Goal: Navigation & Orientation: Find specific page/section

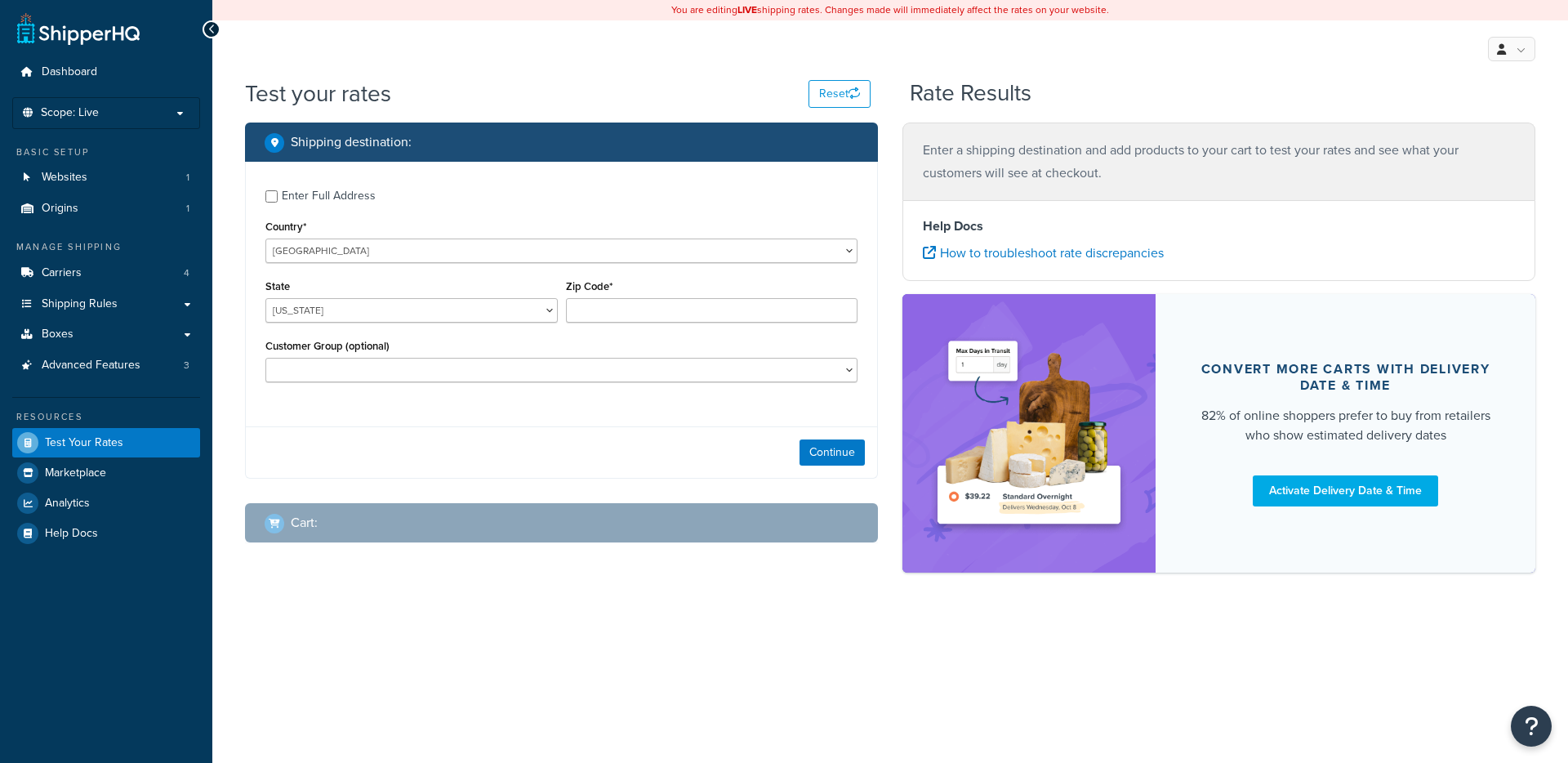
click at [284, 270] on div "Enter Full Address Country* United States United Kingdom Afghanistan Åland Isla…" at bounding box center [561, 288] width 631 height 253
click at [284, 444] on div "Continue" at bounding box center [561, 452] width 631 height 52
click at [160, 178] on link "Websites 1" at bounding box center [106, 178] width 188 height 30
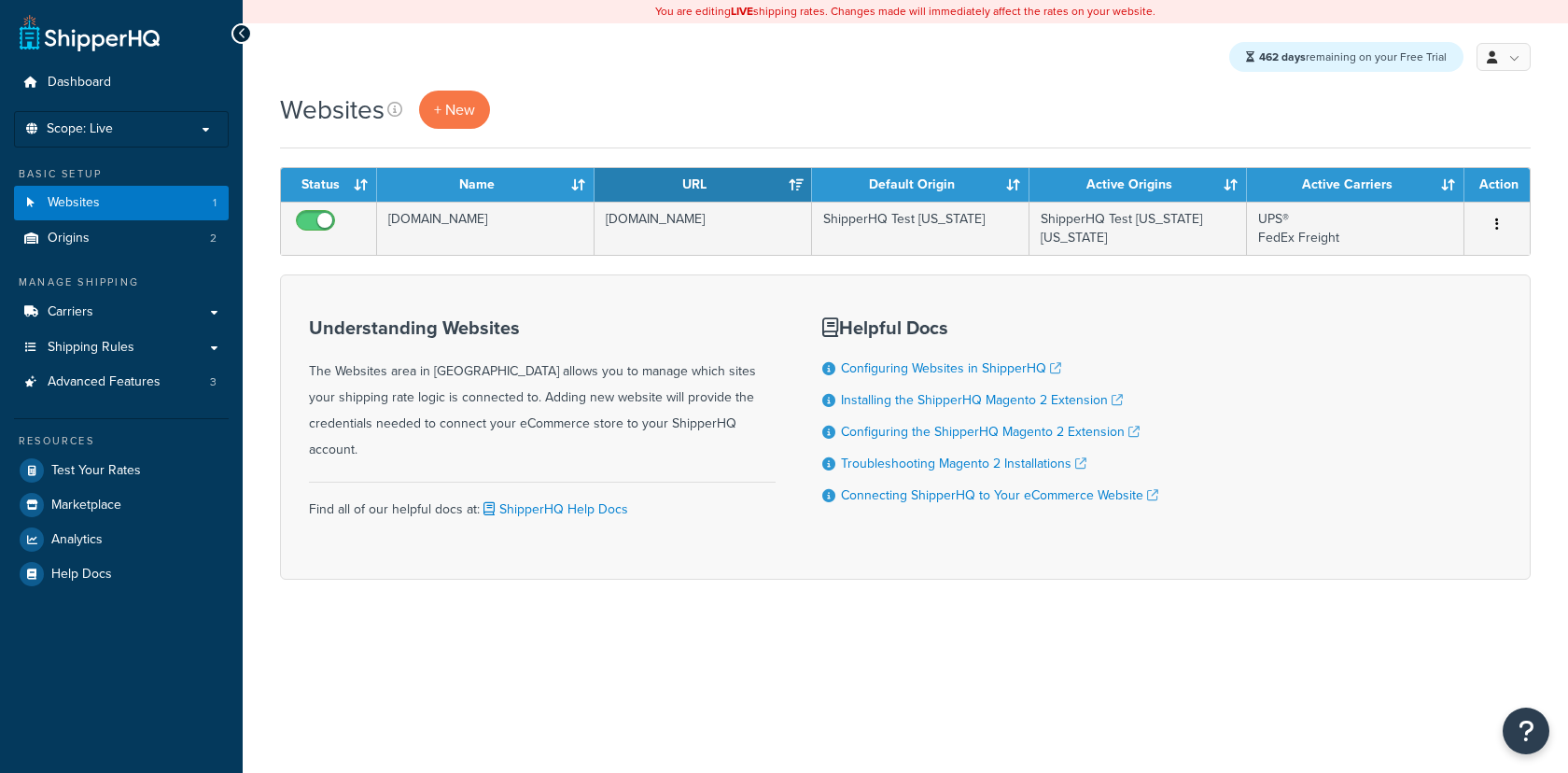
drag, startPoint x: 0, startPoint y: 0, endPoint x: 329, endPoint y: 443, distance: 551.8
click at [329, 443] on div "Understanding Websites The Websites area in ShipperHQ allows you to manage whic…" at bounding box center [542, 427] width 467 height 248
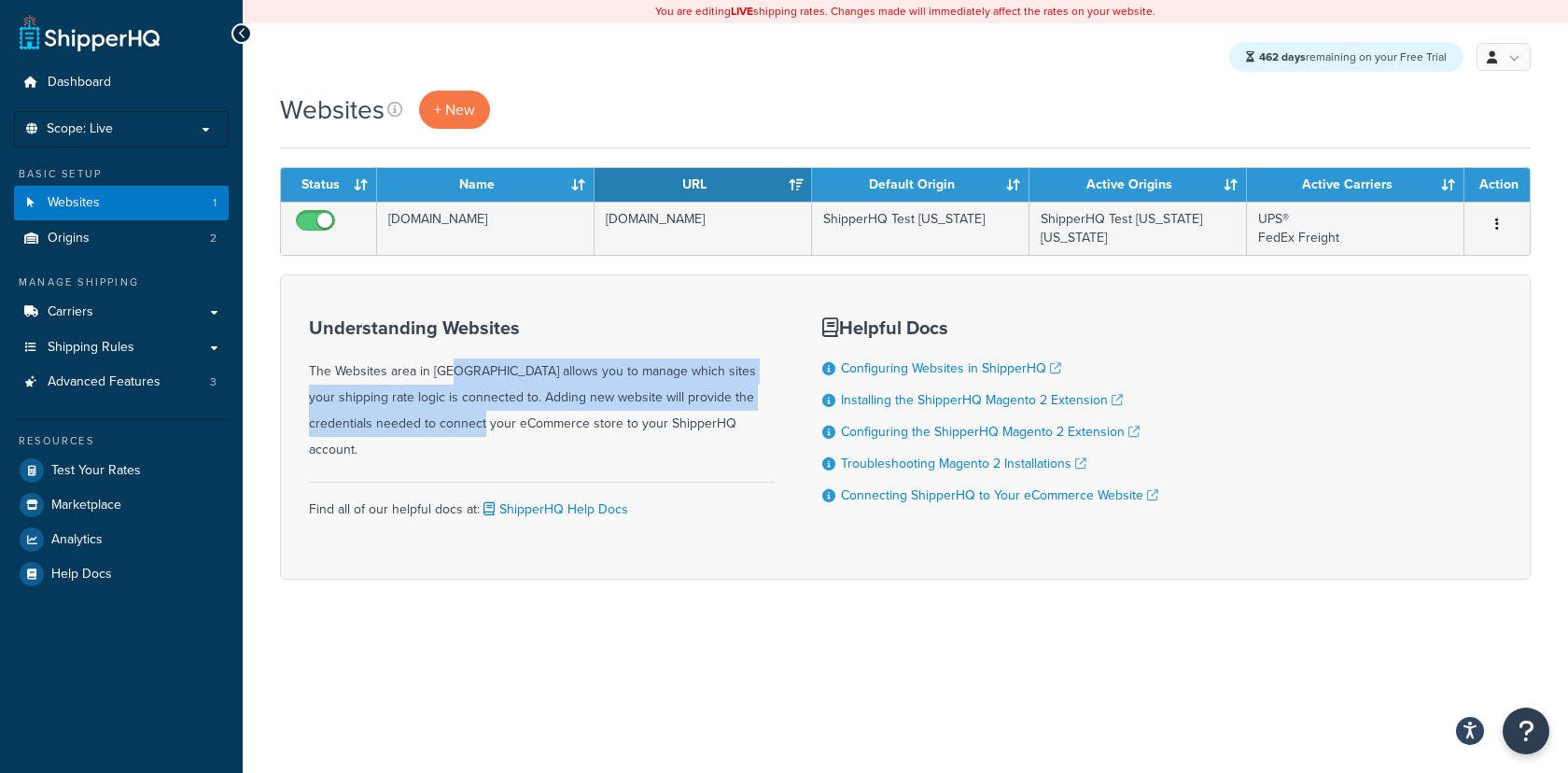
drag, startPoint x: 396, startPoint y: 418, endPoint x: 398, endPoint y: 350, distance: 68.0
click at [392, 360] on div "Understanding Websites The Websites area in ShipperHQ allows you to manage whic…" at bounding box center [542, 390] width 467 height 146
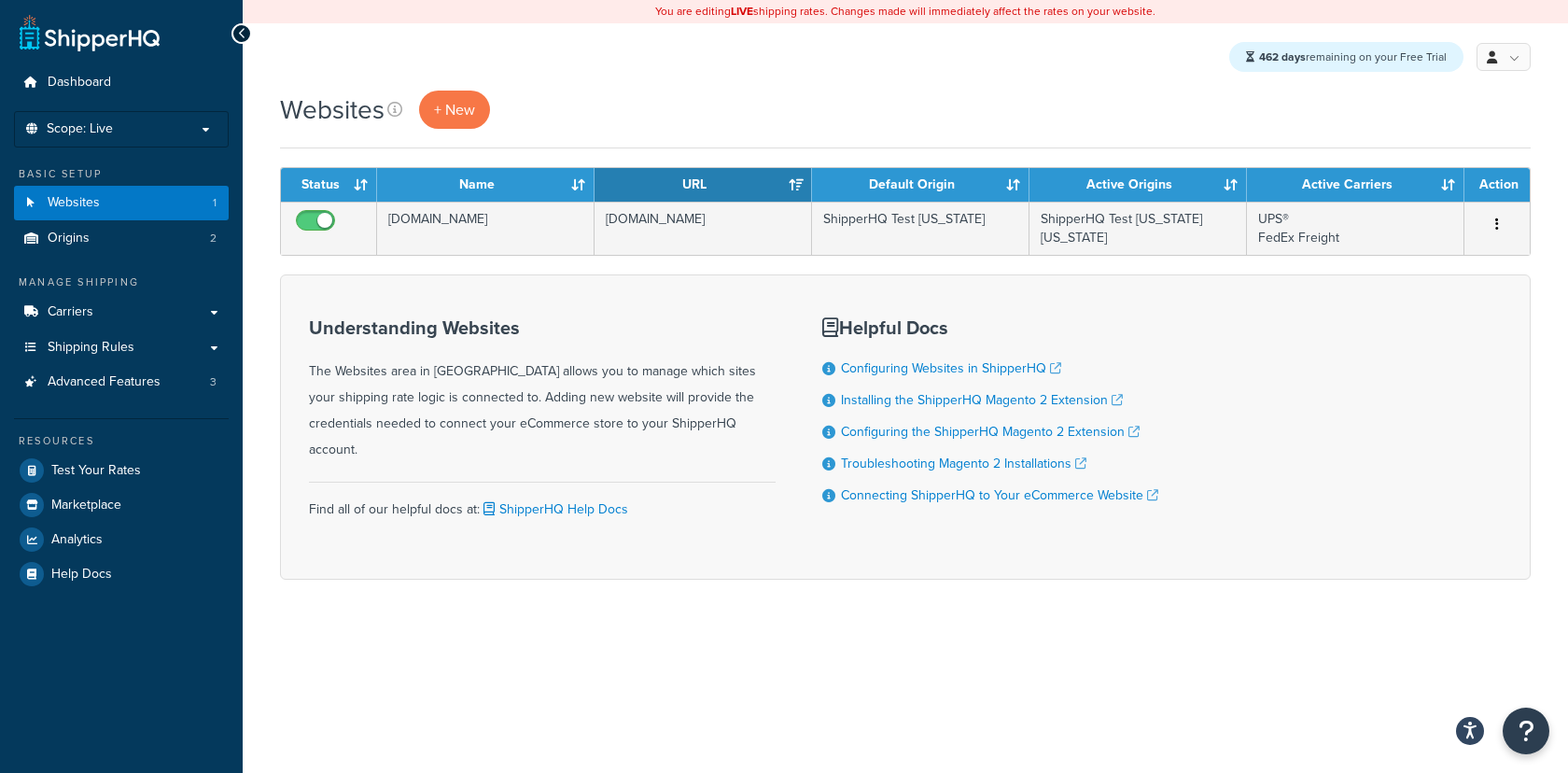
click at [634, 445] on div "Understanding Websites The Websites area in ShipperHQ allows you to manage whic…" at bounding box center [542, 427] width 467 height 248
drag, startPoint x: 764, startPoint y: 432, endPoint x: 305, endPoint y: 353, distance: 465.7
click at [305, 353] on div "Understanding Websites The Websites area in ShipperHQ allows you to manage whic…" at bounding box center [906, 427] width 1251 height 305
click at [305, 352] on div "Understanding Websites The Websites area in ShipperHQ allows you to manage whic…" at bounding box center [906, 427] width 1251 height 305
drag, startPoint x: 307, startPoint y: 322, endPoint x: 606, endPoint y: 351, distance: 300.4
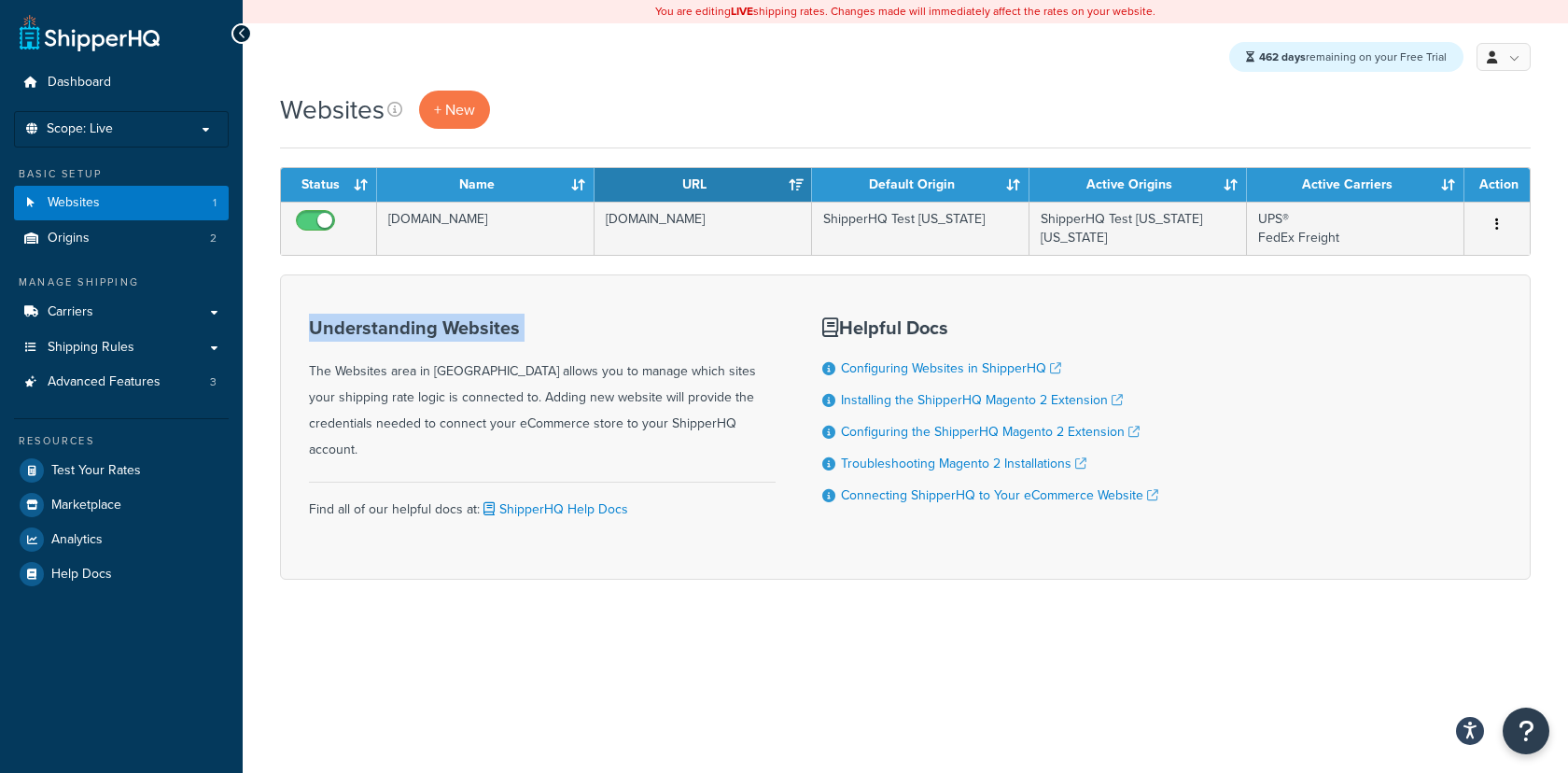
click at [606, 351] on div "Understanding Websites The Websites area in ShipperHQ allows you to manage whic…" at bounding box center [906, 427] width 1251 height 305
click at [605, 352] on div "Understanding Websites The Websites area in ShipperHQ allows you to manage whic…" at bounding box center [542, 390] width 467 height 146
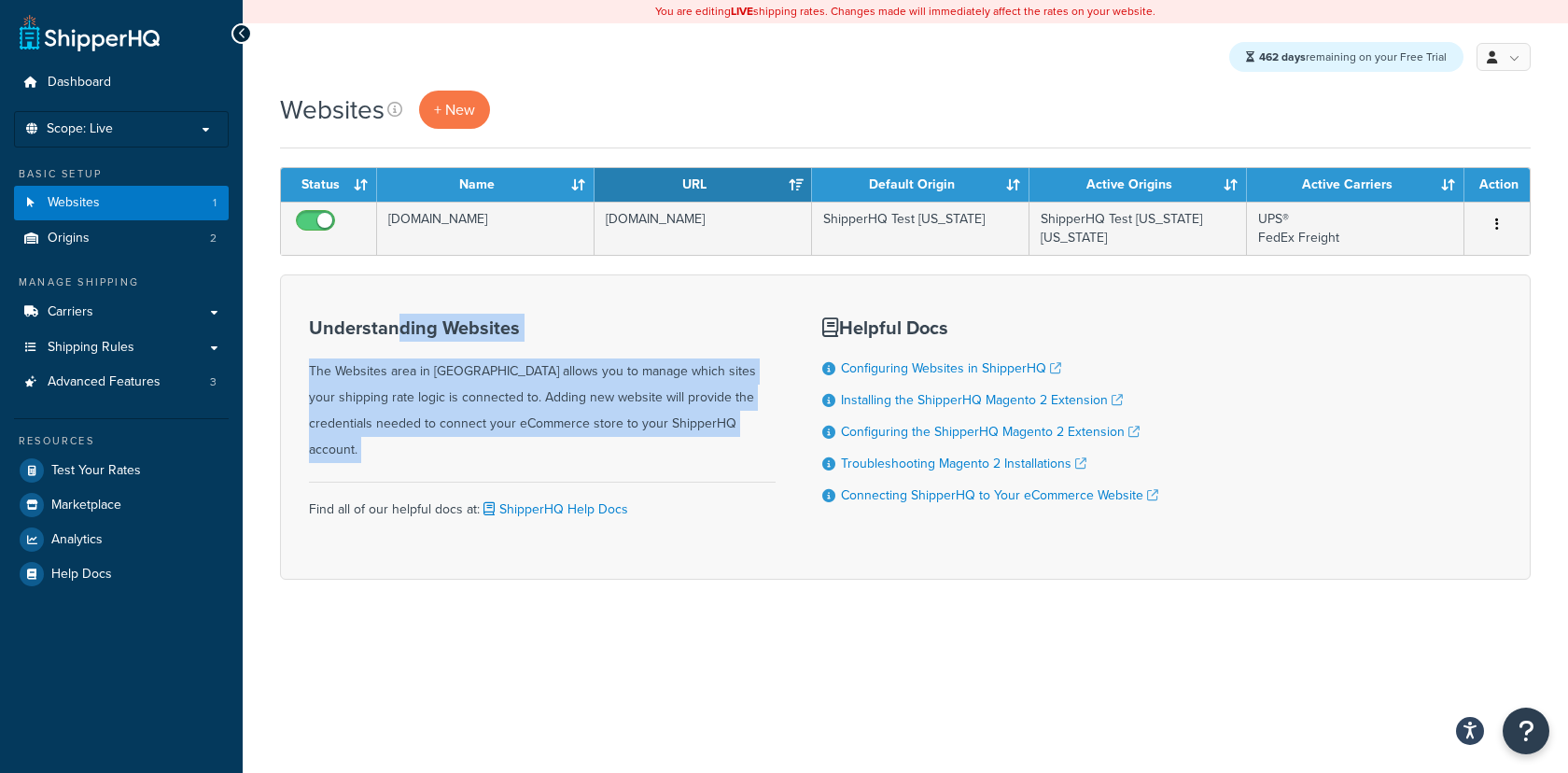
drag, startPoint x: 697, startPoint y: 438, endPoint x: 393, endPoint y: 315, distance: 327.9
click at [394, 315] on div "Understanding Websites The Websites area in ShipperHQ allows you to manage whic…" at bounding box center [542, 427] width 467 height 248
click at [393, 317] on h3 "Understanding Websites" at bounding box center [542, 328] width 467 height 21
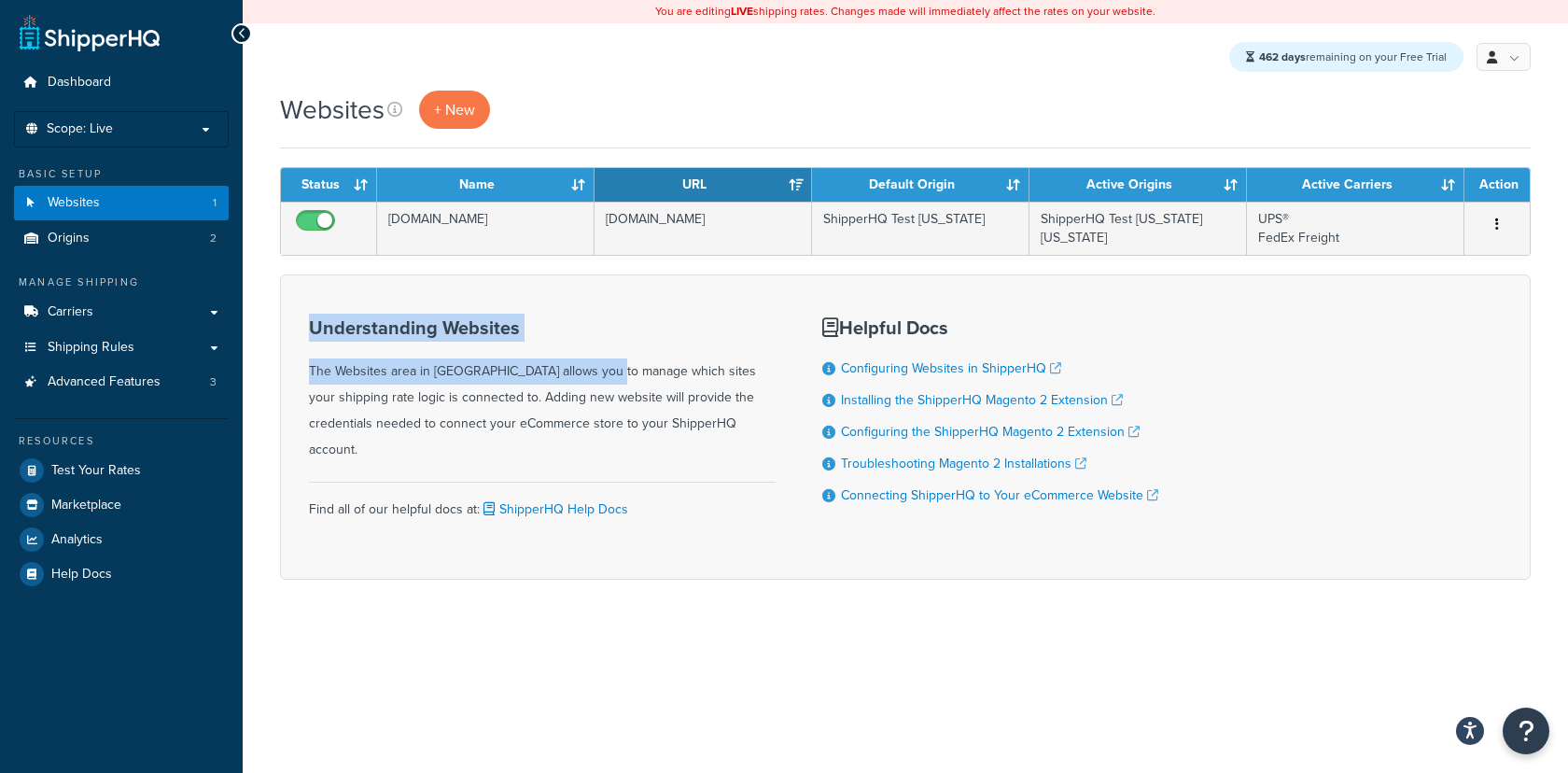
drag, startPoint x: 265, startPoint y: 334, endPoint x: 545, endPoint y: 367, distance: 281.9
click at [545, 367] on div "Websites + New Contact Us Send Us A Message Contact Information Name * Email * …" at bounding box center [906, 368] width 1326 height 555
click at [539, 363] on div "Understanding Websites The Websites area in ShipperHQ allows you to manage whic…" at bounding box center [542, 390] width 467 height 146
drag, startPoint x: 572, startPoint y: 384, endPoint x: 360, endPoint y: 326, distance: 219.8
click at [361, 326] on div "Understanding Websites The Websites area in ShipperHQ allows you to manage whic…" at bounding box center [542, 390] width 467 height 146
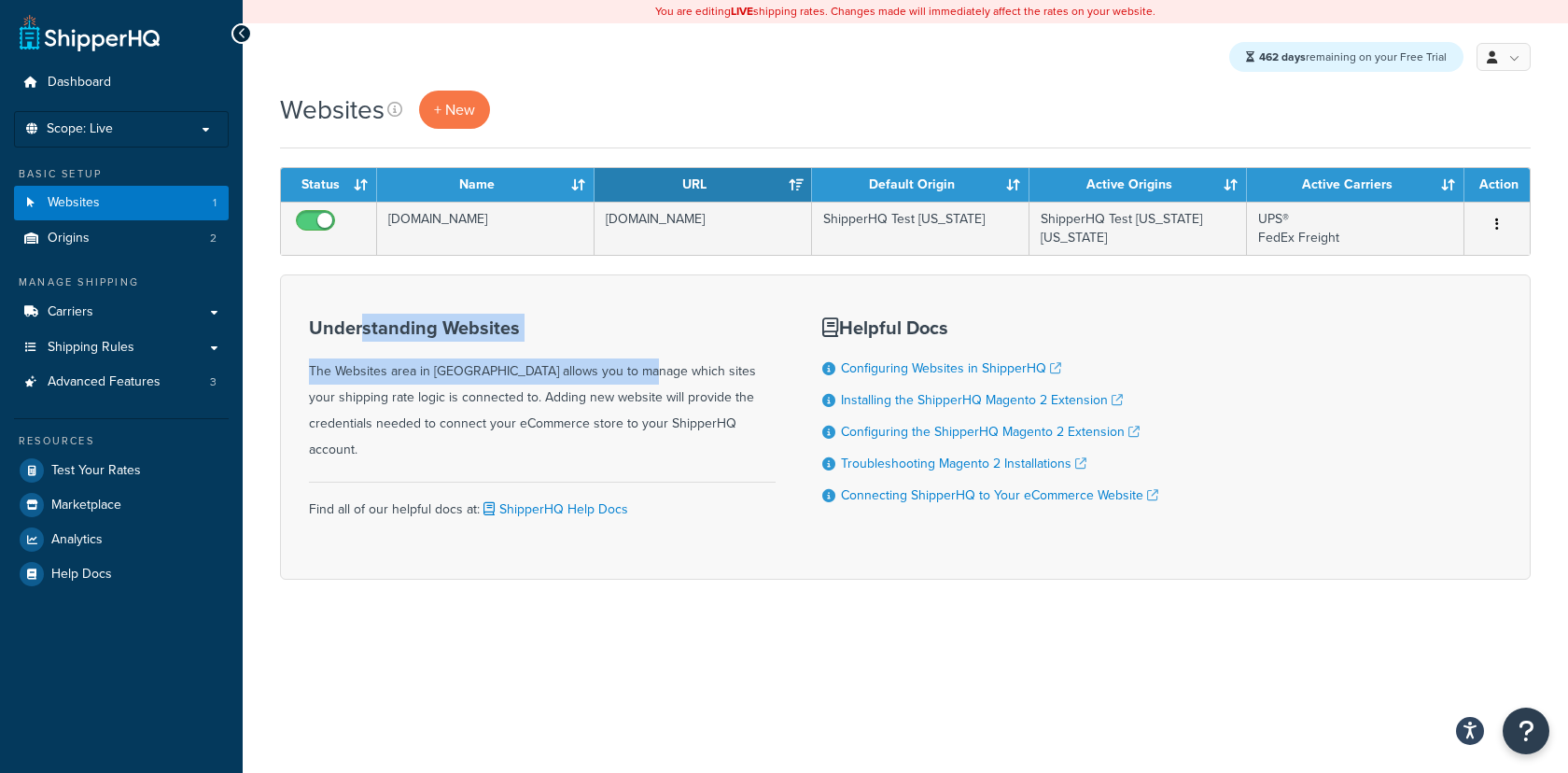
click at [360, 326] on h3 "Understanding Websites" at bounding box center [542, 328] width 467 height 21
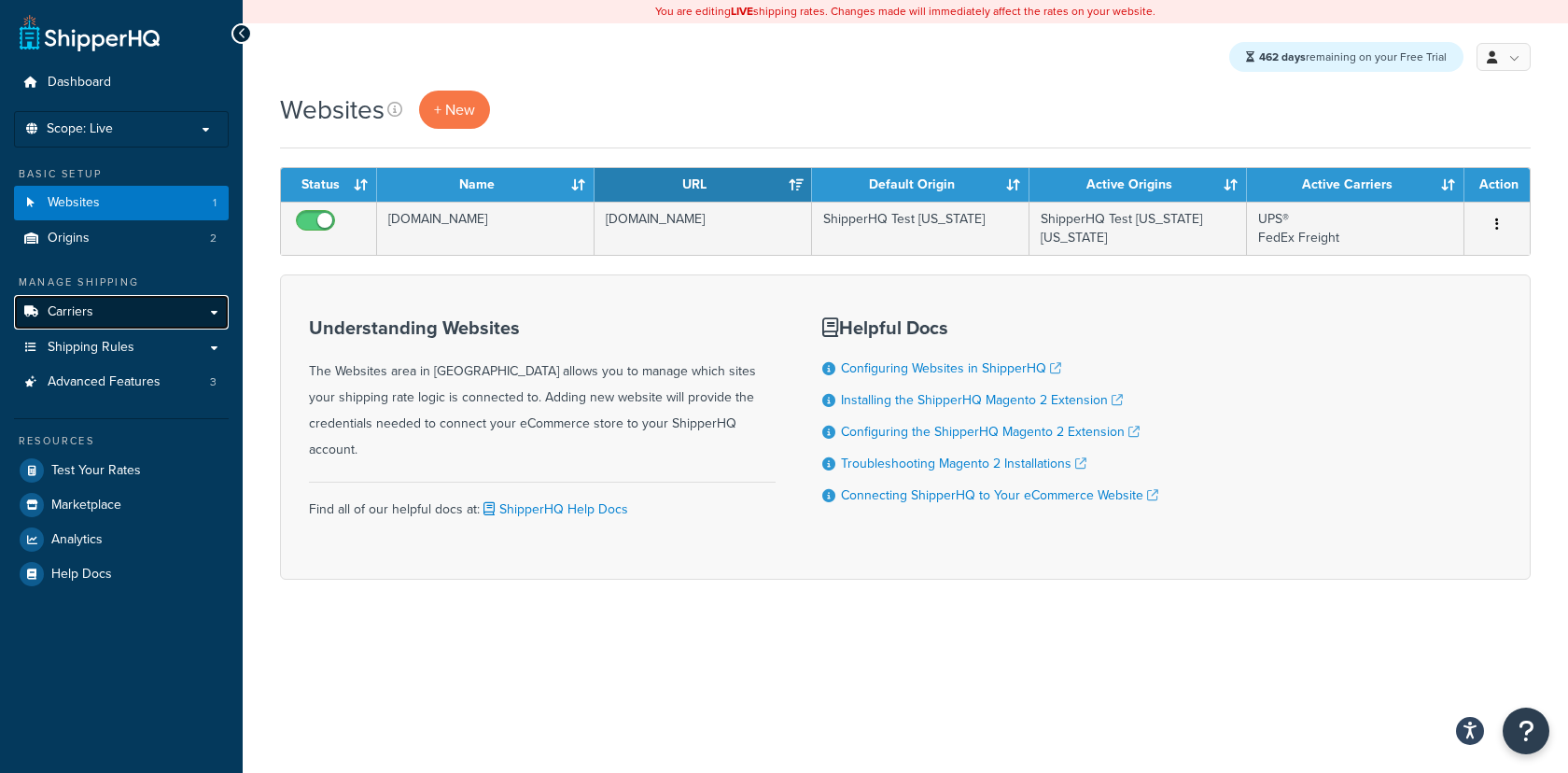
click at [135, 321] on link "Carriers" at bounding box center [121, 312] width 214 height 34
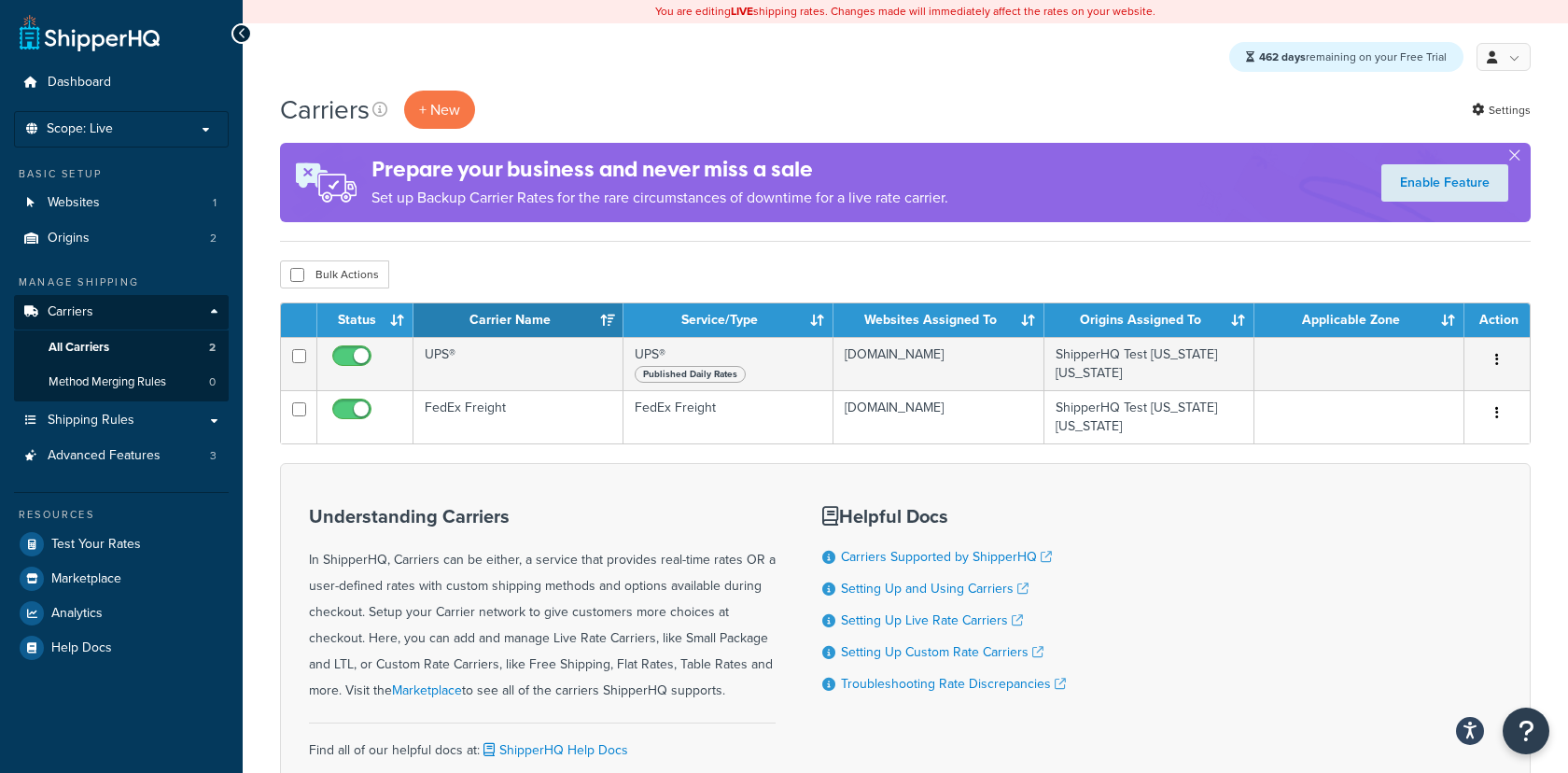
click at [370, 498] on div "Understanding Carriers In ShipperHQ, Carriers can be either, a service that pro…" at bounding box center [542, 641] width 467 height 299
click at [97, 208] on span "Websites" at bounding box center [73, 203] width 52 height 16
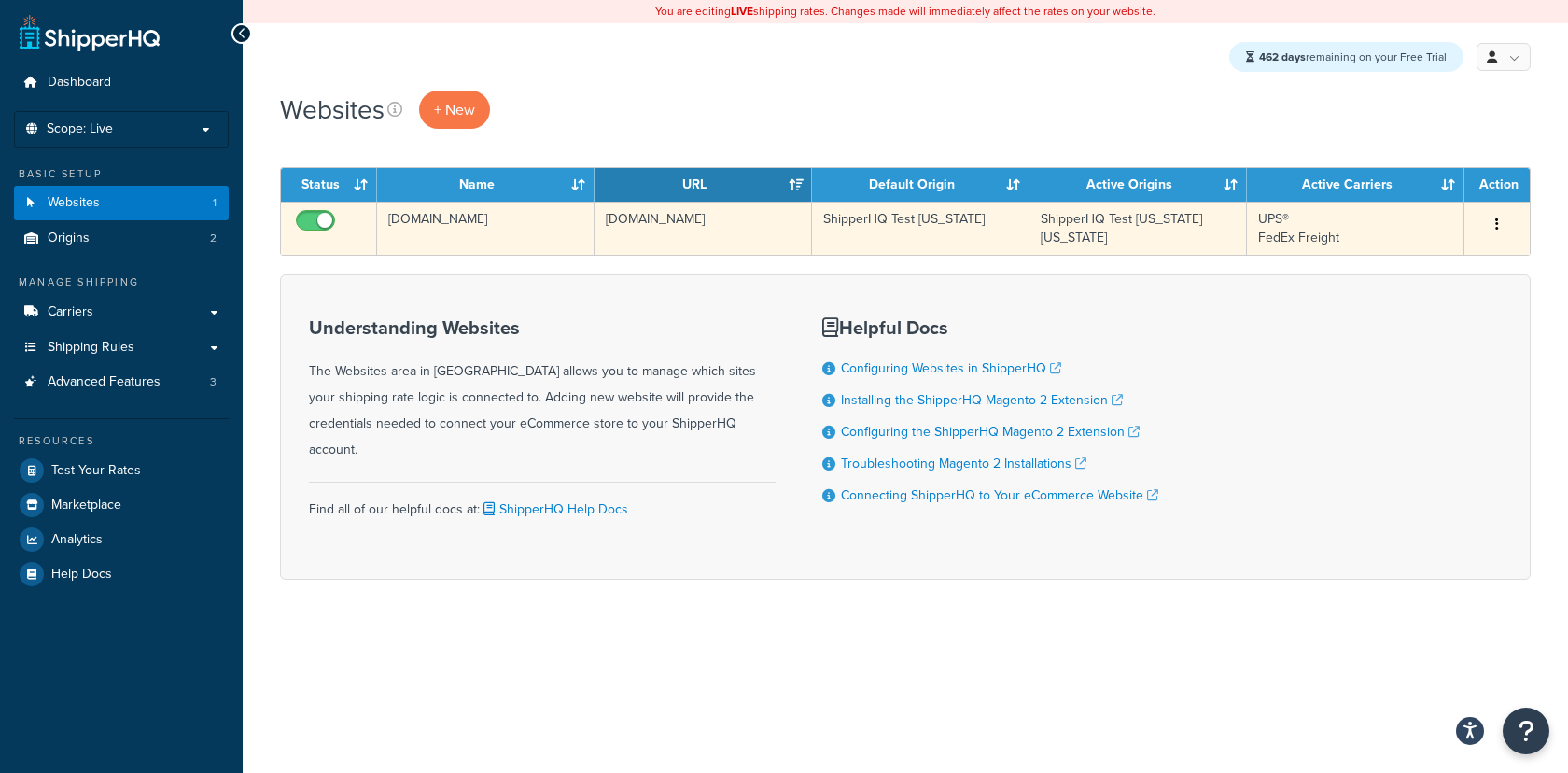
click at [688, 246] on td "[DOMAIN_NAME]" at bounding box center [703, 229] width 217 height 53
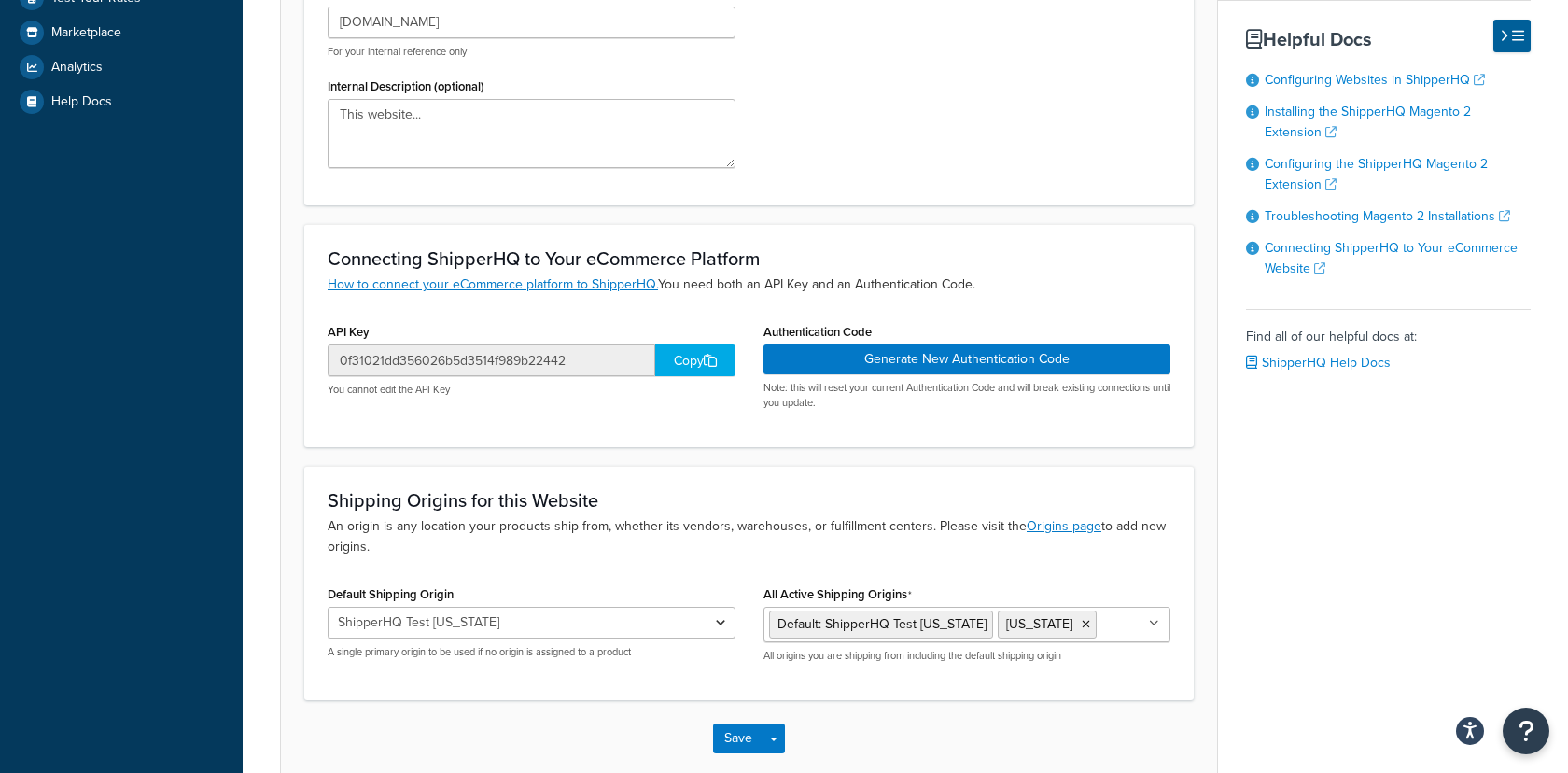
scroll to position [469, 0]
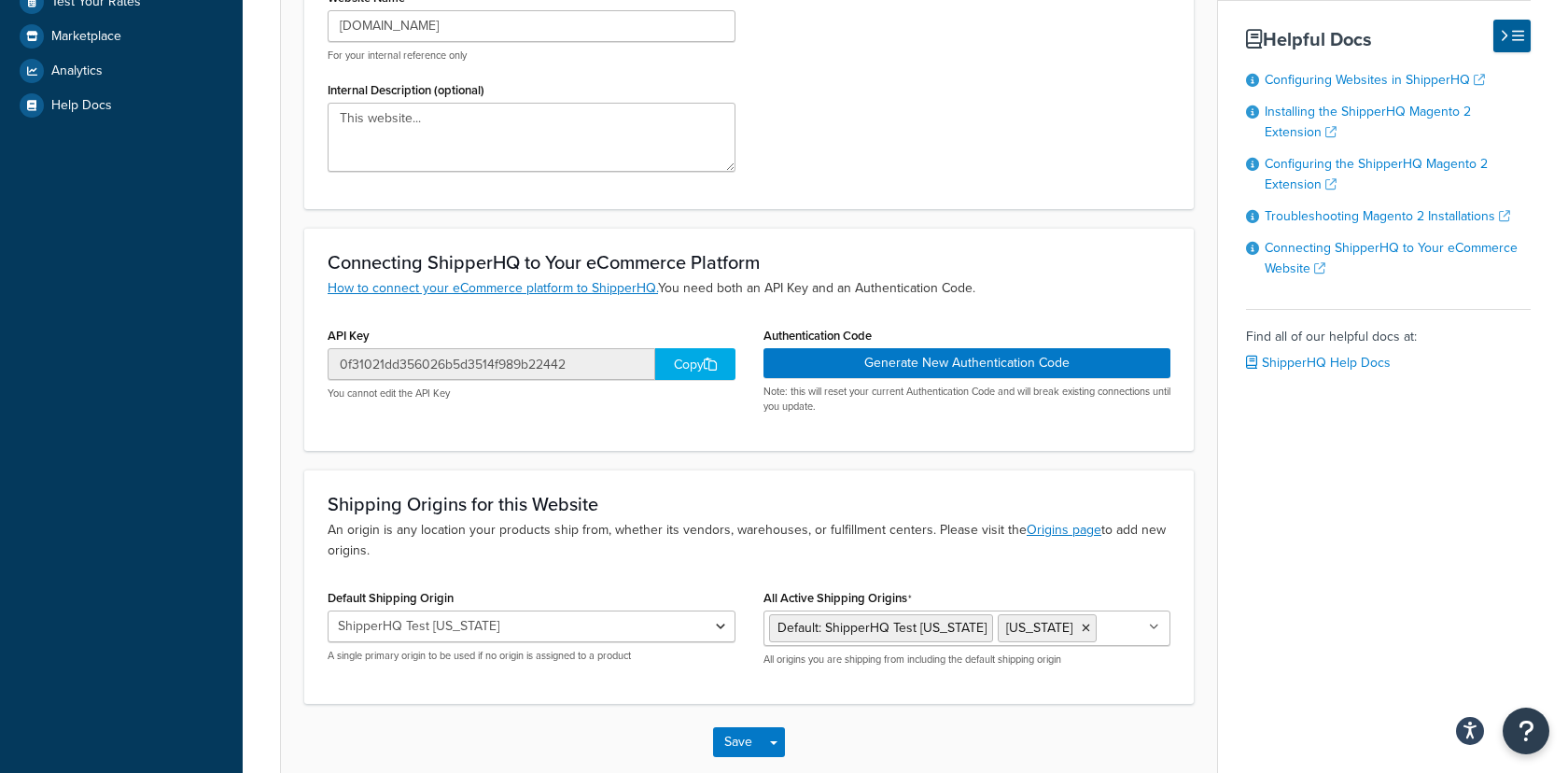
click at [689, 374] on div "Copy" at bounding box center [695, 363] width 80 height 31
